Goal: Task Accomplishment & Management: Manage account settings

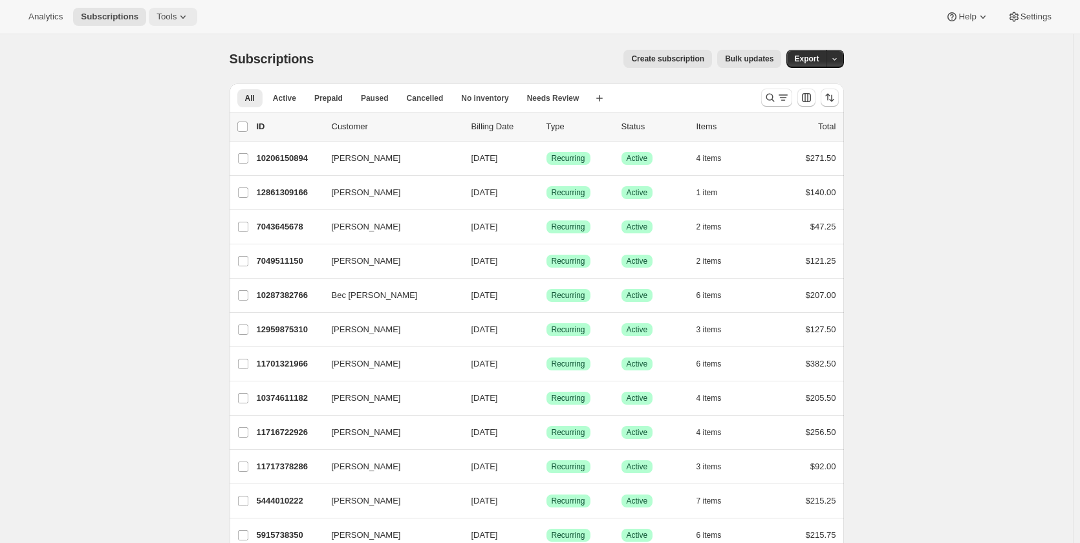
click at [177, 19] on icon at bounding box center [183, 16] width 13 height 13
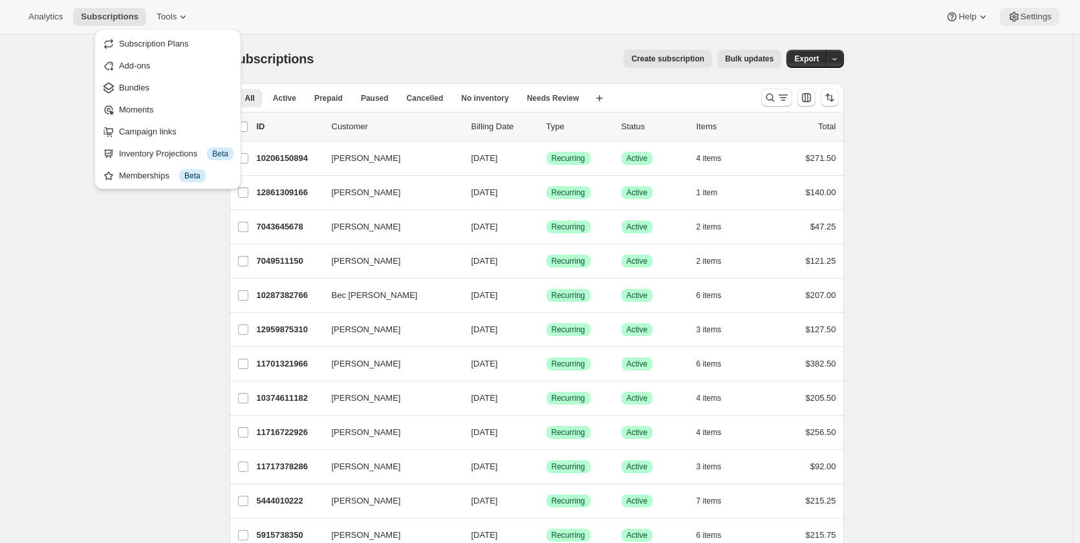
click at [1042, 14] on span "Settings" at bounding box center [1036, 17] width 31 height 10
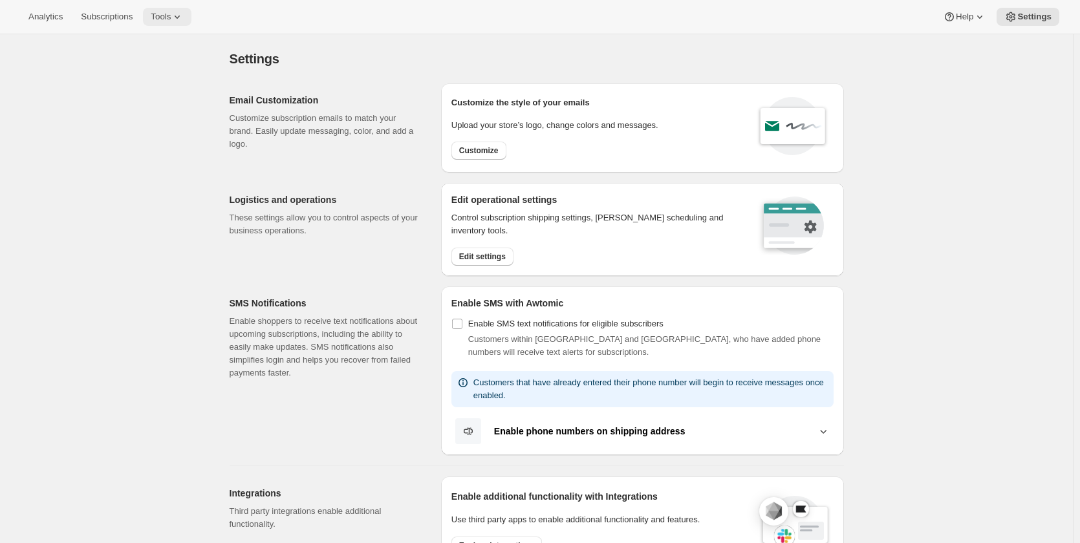
click at [167, 21] on span "Tools" at bounding box center [161, 17] width 20 height 10
